Goal: Transaction & Acquisition: Purchase product/service

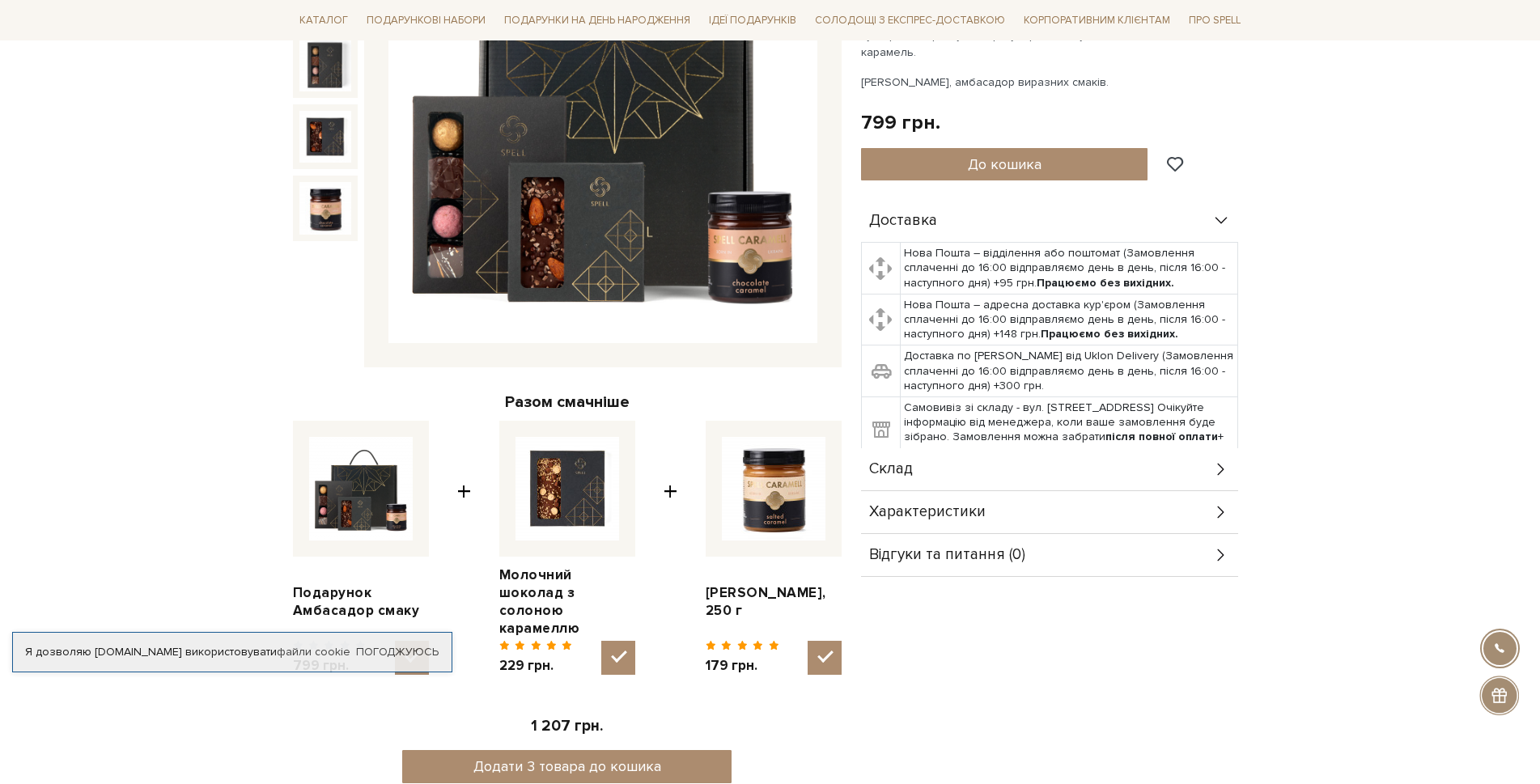
scroll to position [405, 0]
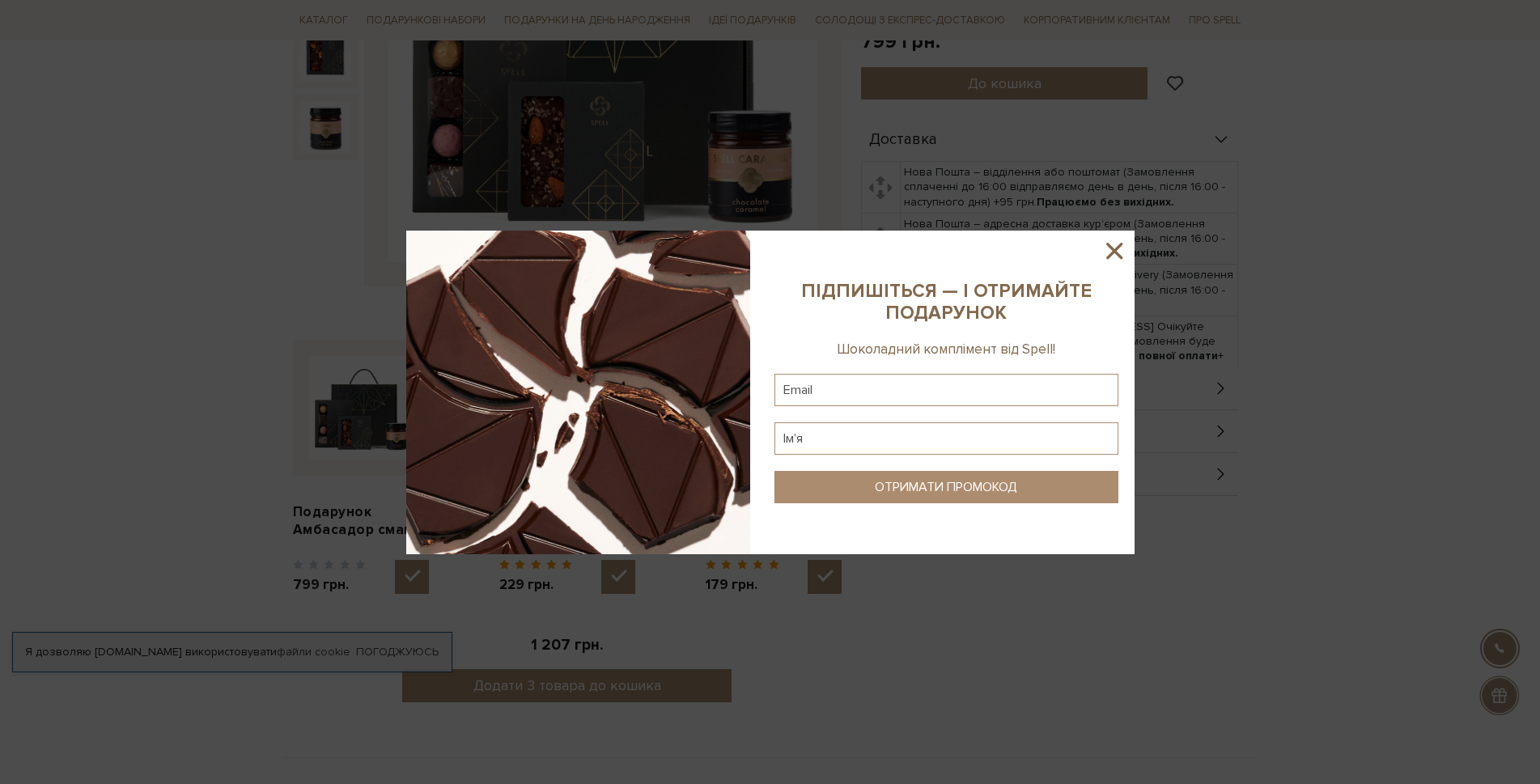
click at [1124, 255] on icon at bounding box center [1115, 250] width 28 height 28
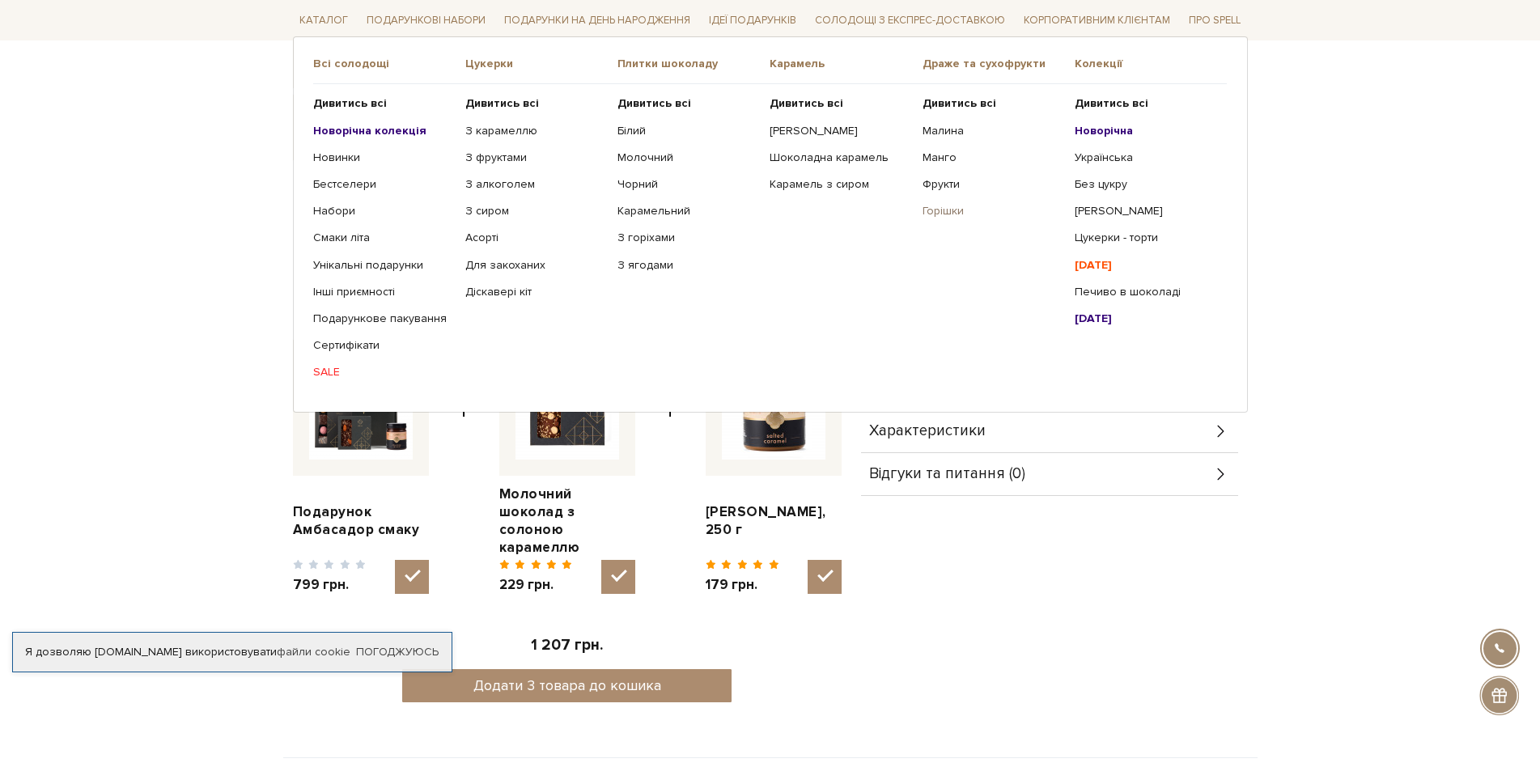
click at [933, 209] on link "Горішки" at bounding box center [993, 210] width 140 height 14
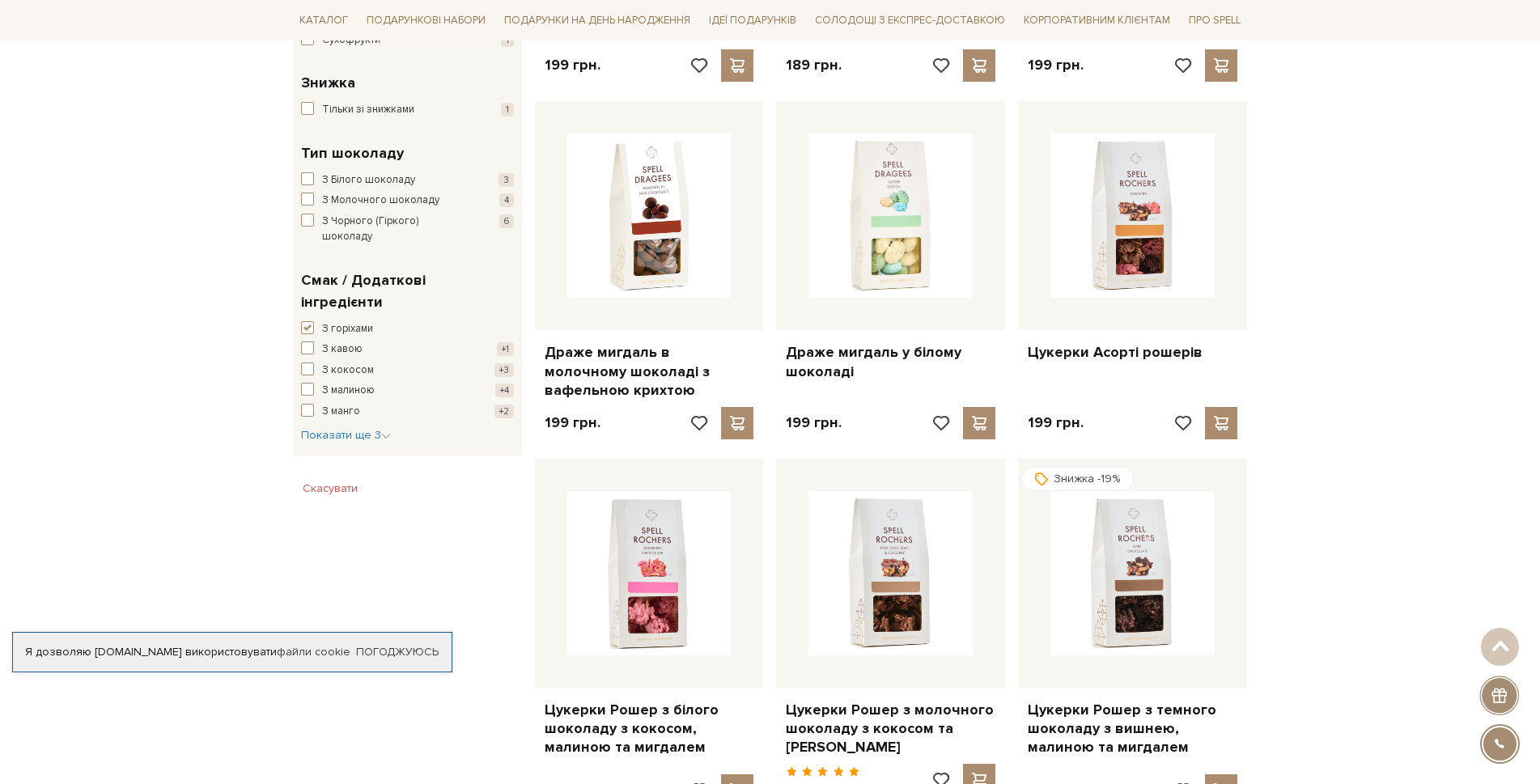
scroll to position [728, 0]
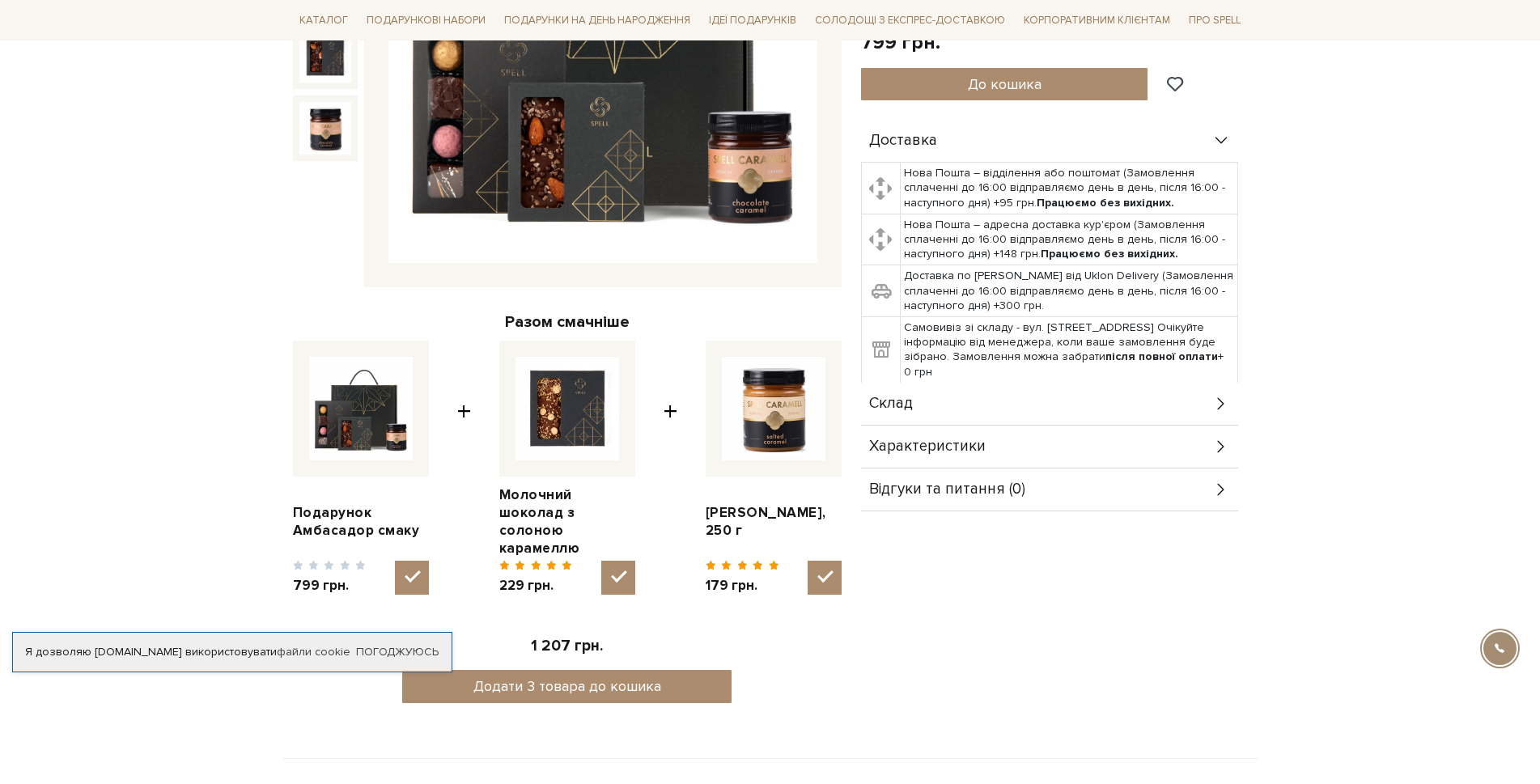
scroll to position [404, 0]
